Goal: Navigation & Orientation: Find specific page/section

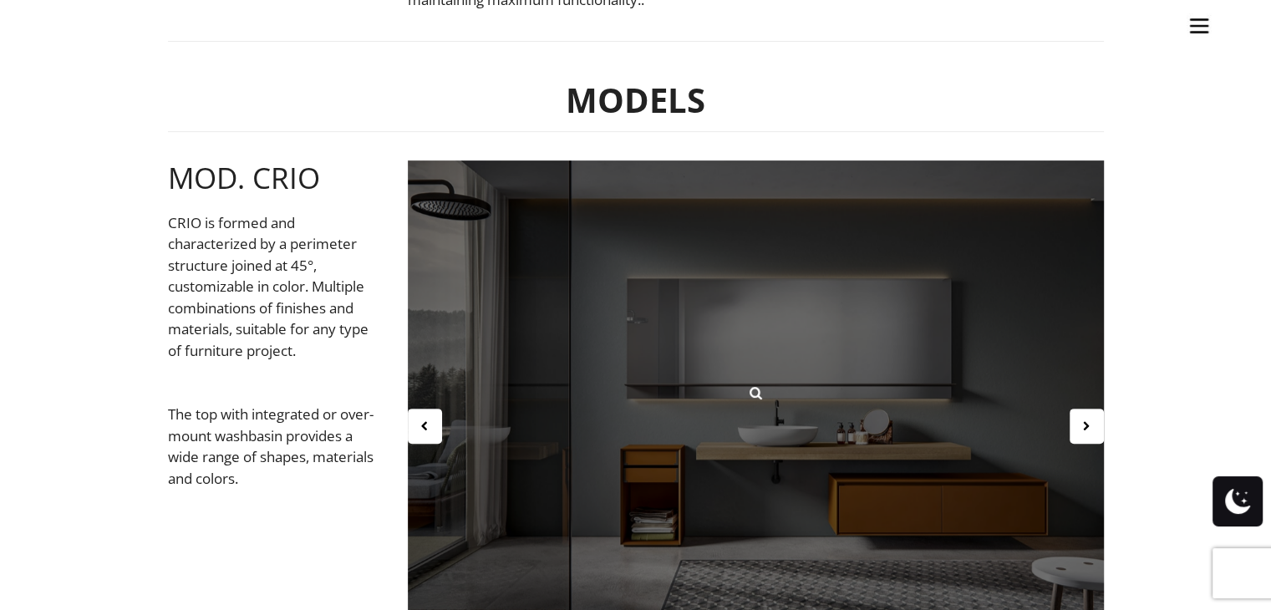
scroll to position [669, 0]
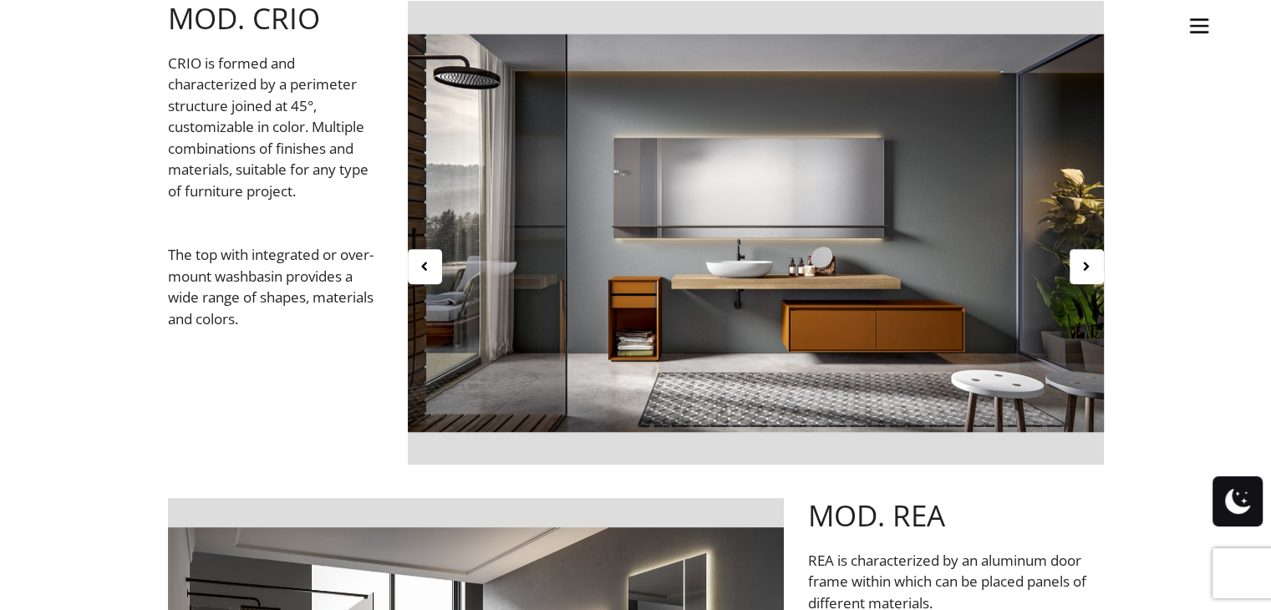
drag, startPoint x: 1078, startPoint y: 267, endPoint x: 888, endPoint y: 283, distance: 191.3
click at [903, 283] on div at bounding box center [756, 249] width 696 height 497
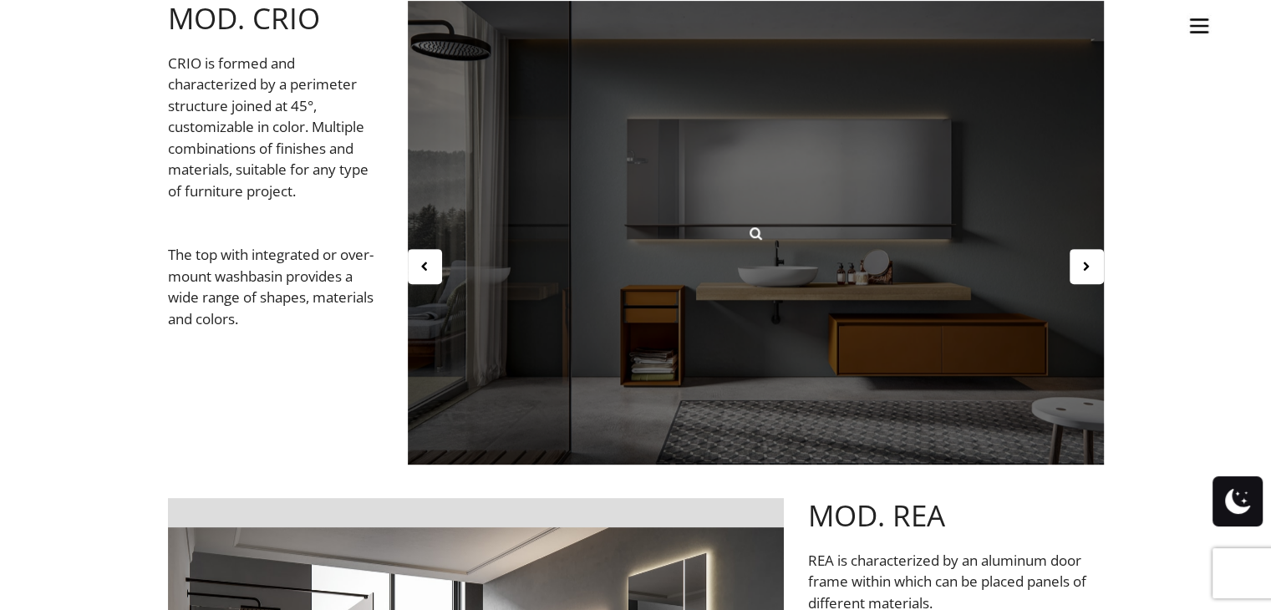
click at [986, 281] on div at bounding box center [756, 233] width 696 height 464
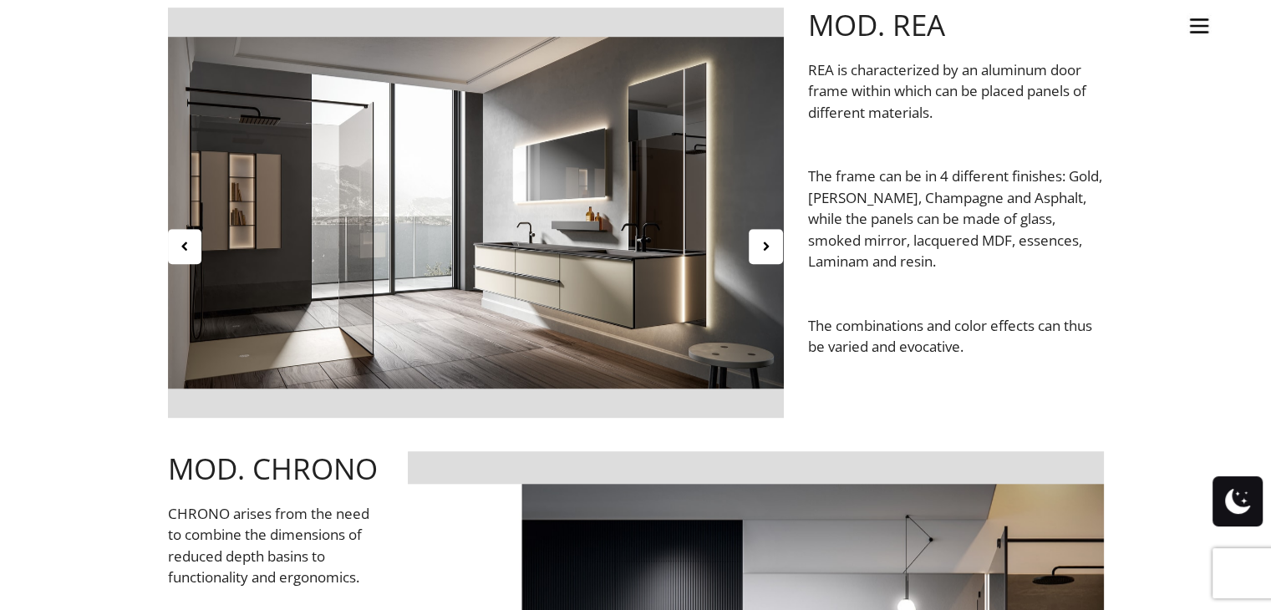
scroll to position [1170, 0]
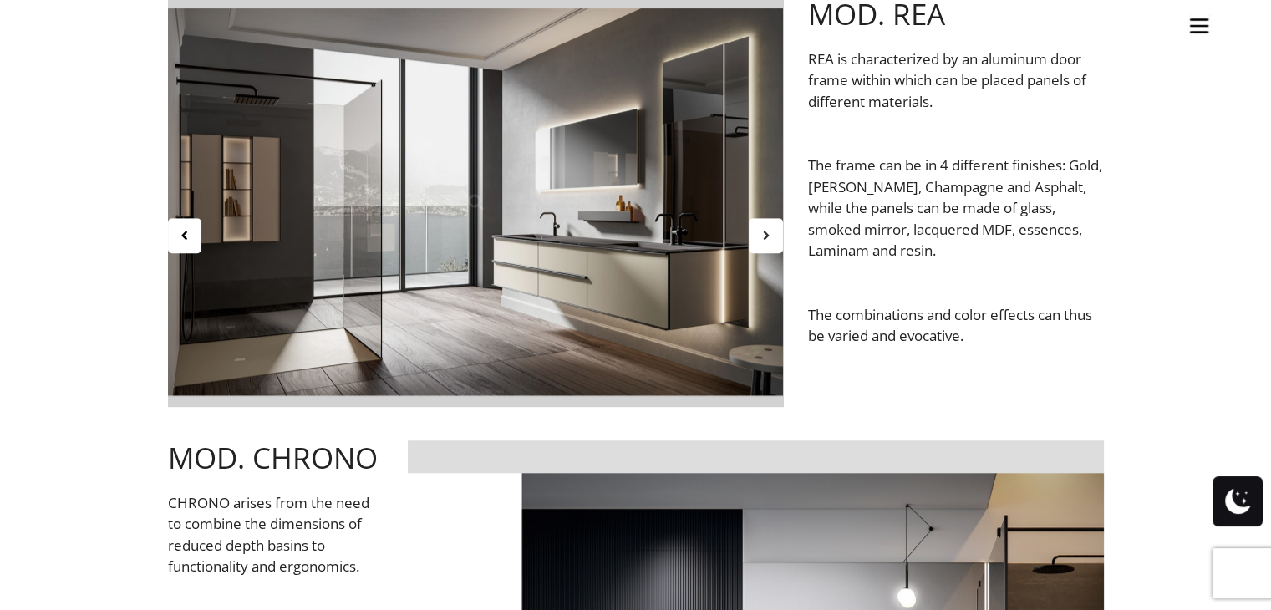
click at [765, 244] on div at bounding box center [766, 235] width 34 height 35
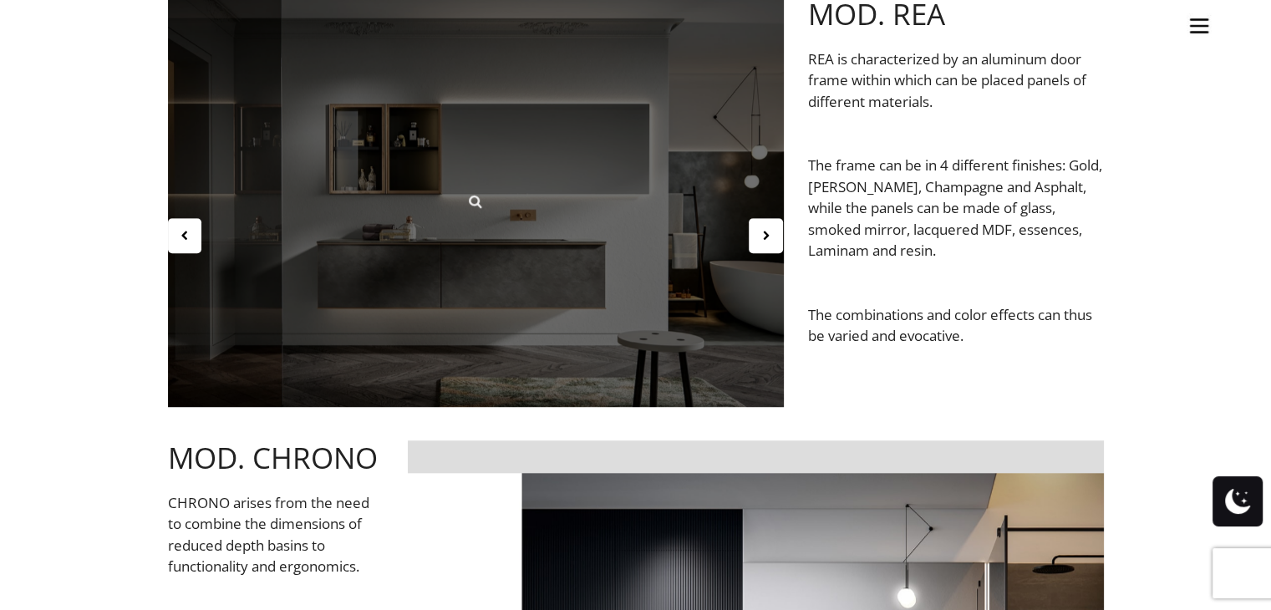
click at [741, 241] on div at bounding box center [476, 202] width 616 height 410
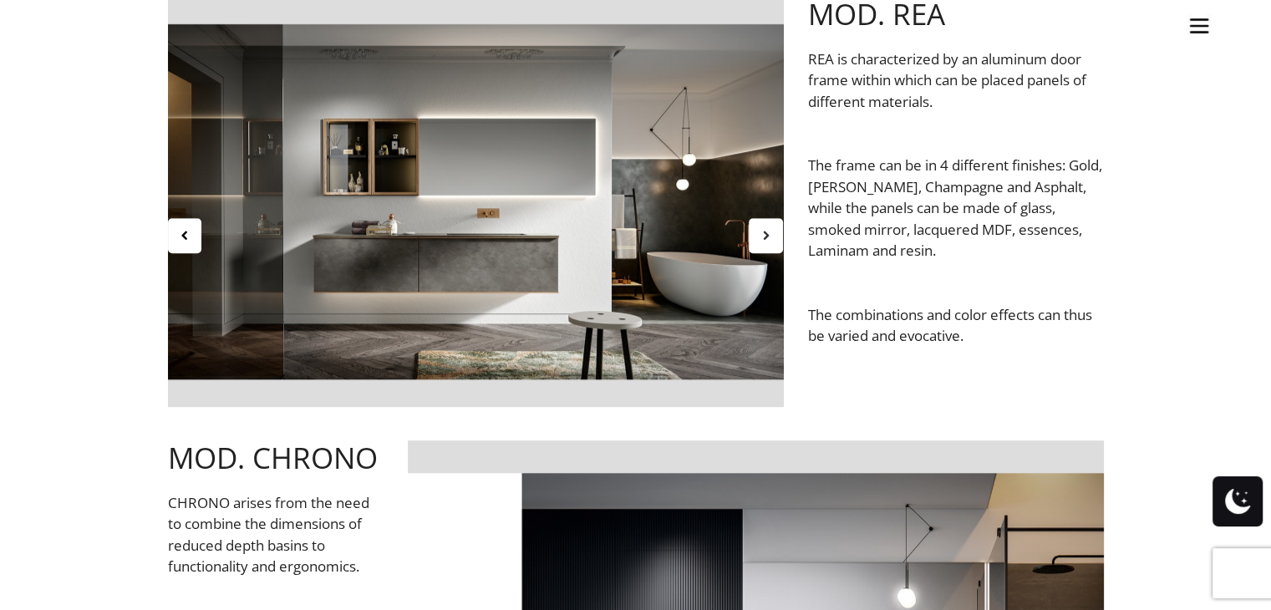
click at [757, 238] on div at bounding box center [766, 235] width 34 height 35
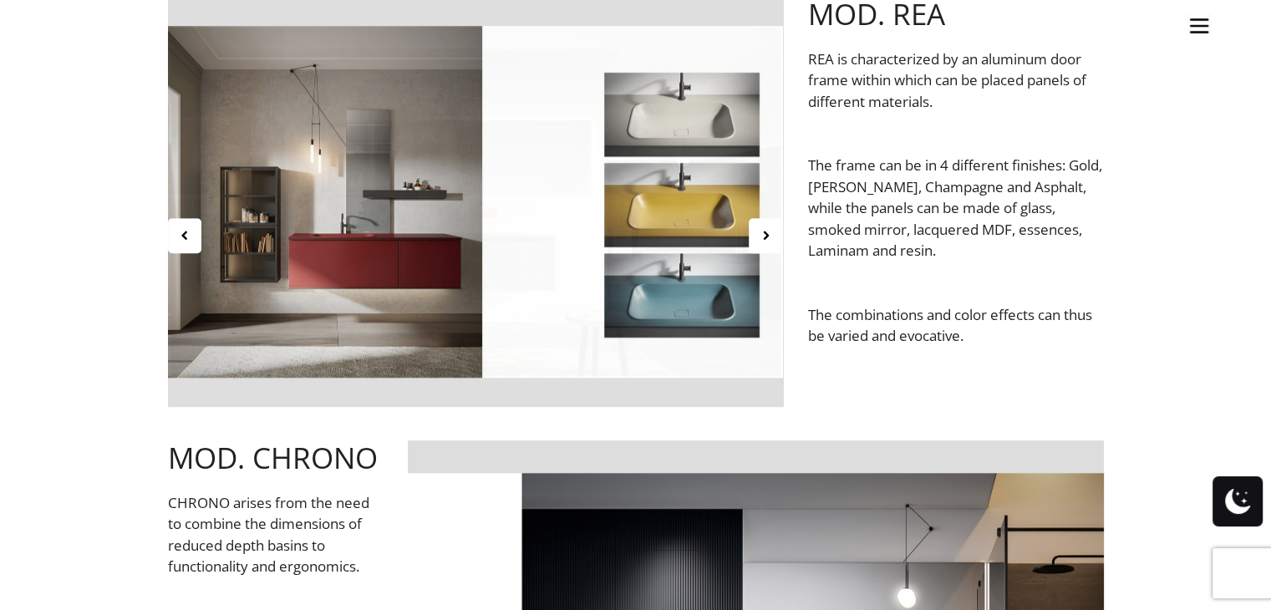
drag, startPoint x: 681, startPoint y: 242, endPoint x: 651, endPoint y: 242, distance: 30.1
click at [651, 242] on div at bounding box center [476, 219] width 616 height 444
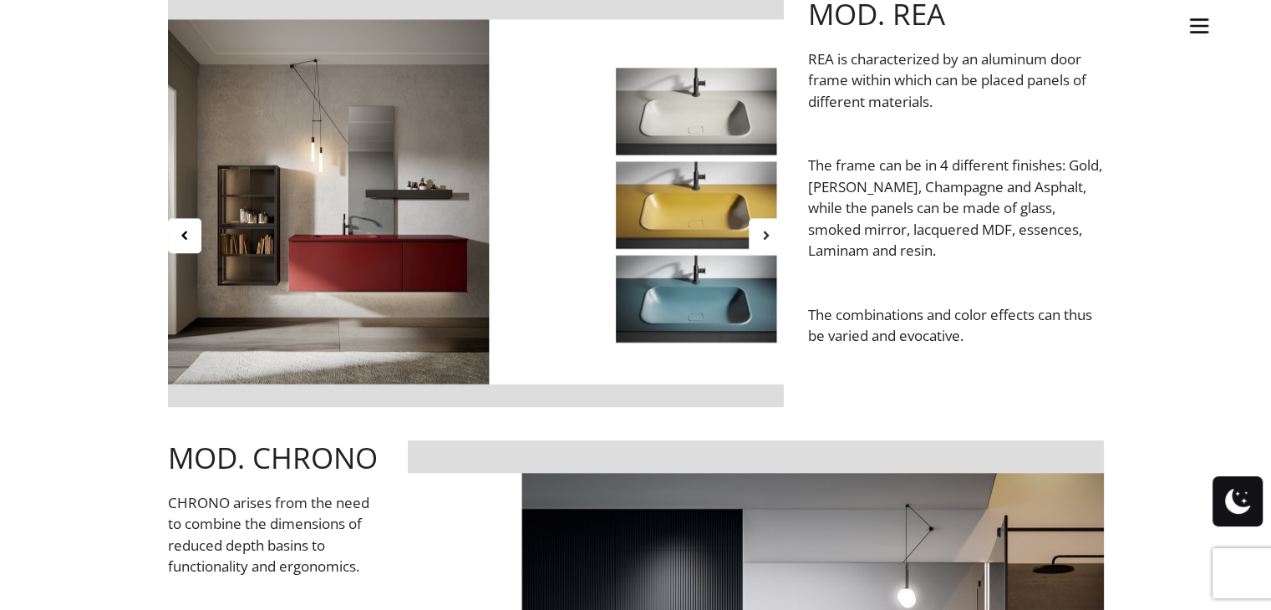
click at [762, 232] on icon at bounding box center [766, 235] width 14 height 14
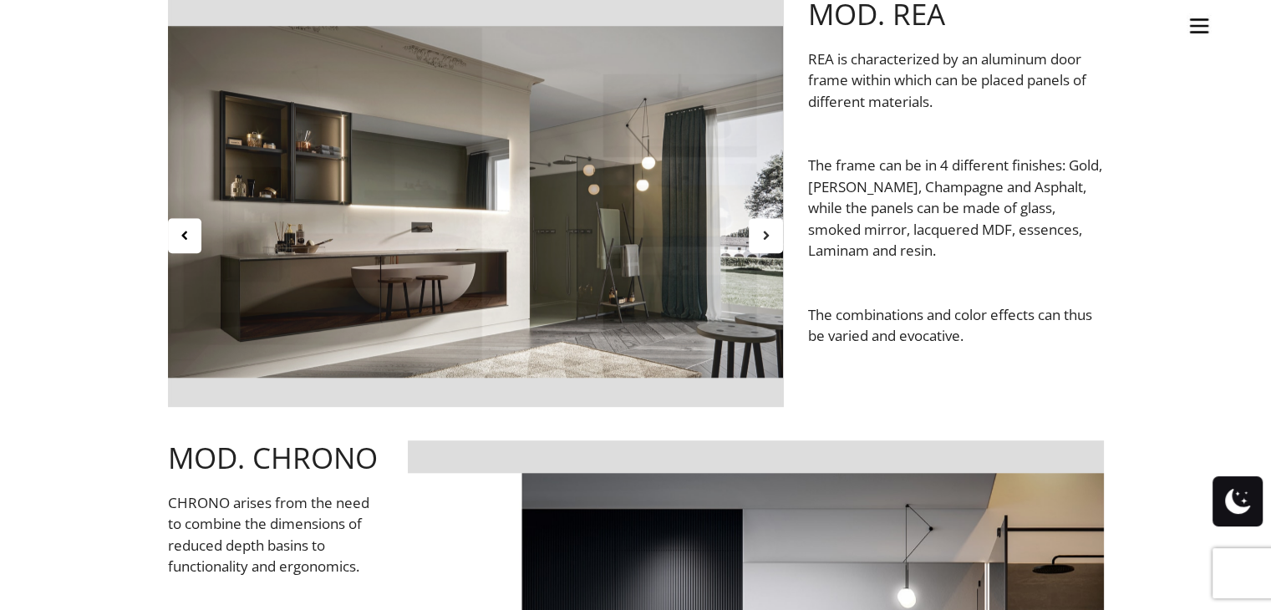
click at [763, 232] on icon at bounding box center [766, 235] width 14 height 14
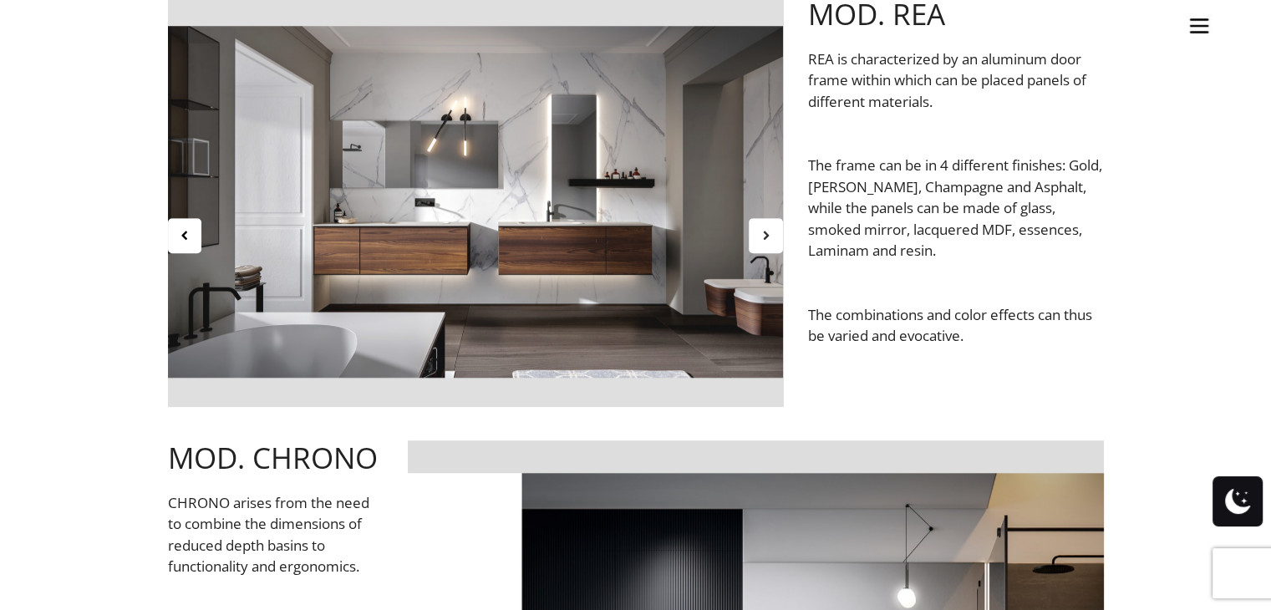
click at [763, 232] on icon at bounding box center [766, 235] width 14 height 14
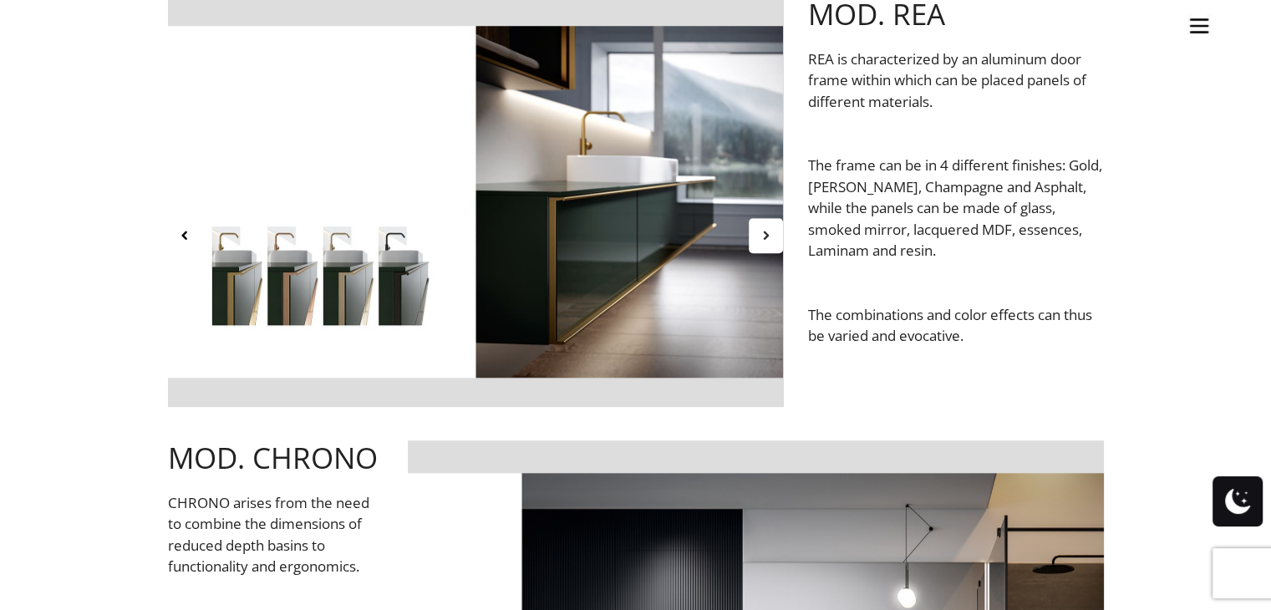
click at [768, 242] on div at bounding box center [766, 235] width 34 height 35
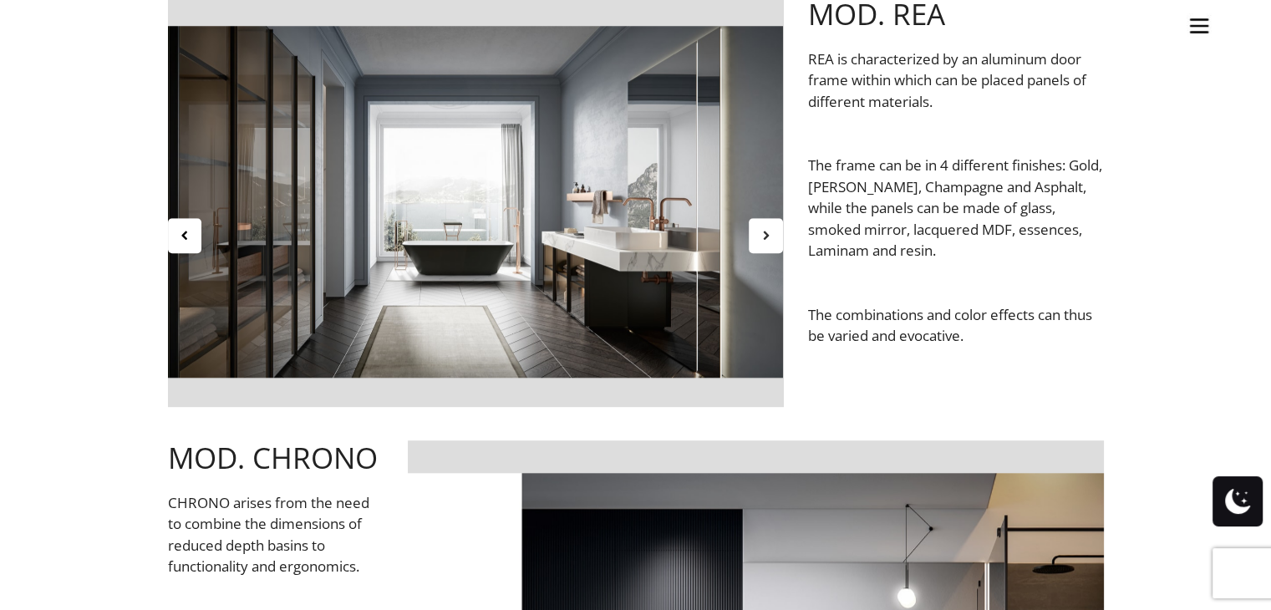
click at [768, 242] on div at bounding box center [766, 235] width 34 height 35
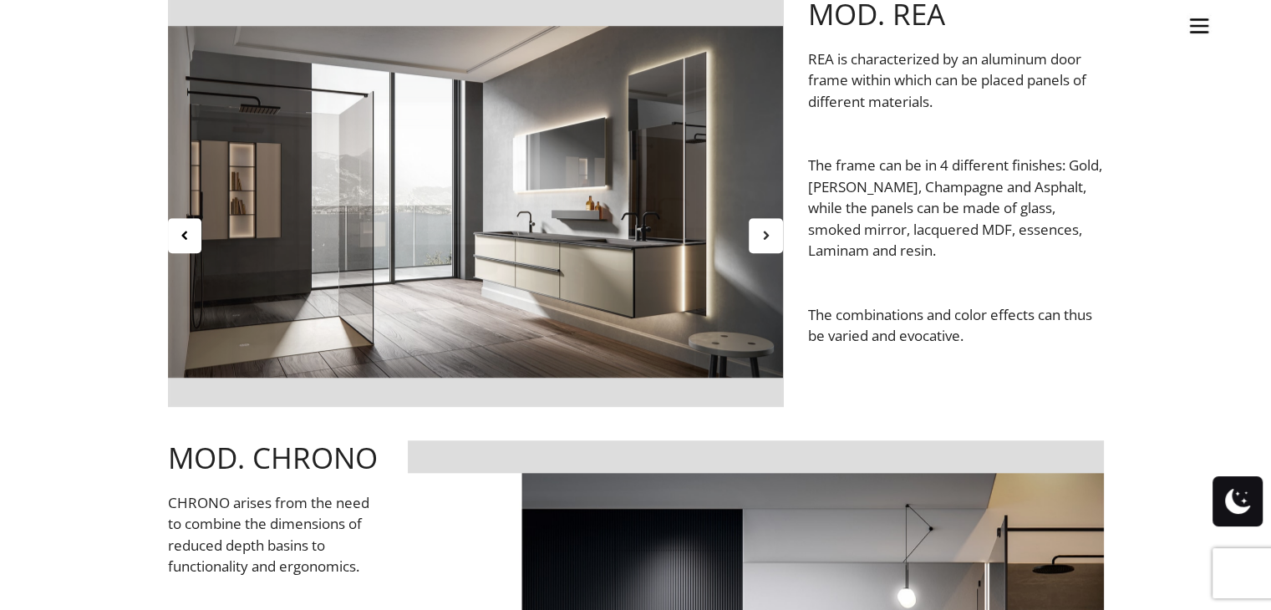
click at [768, 242] on div at bounding box center [766, 235] width 34 height 35
